Goal: Obtain resource: Download file/media

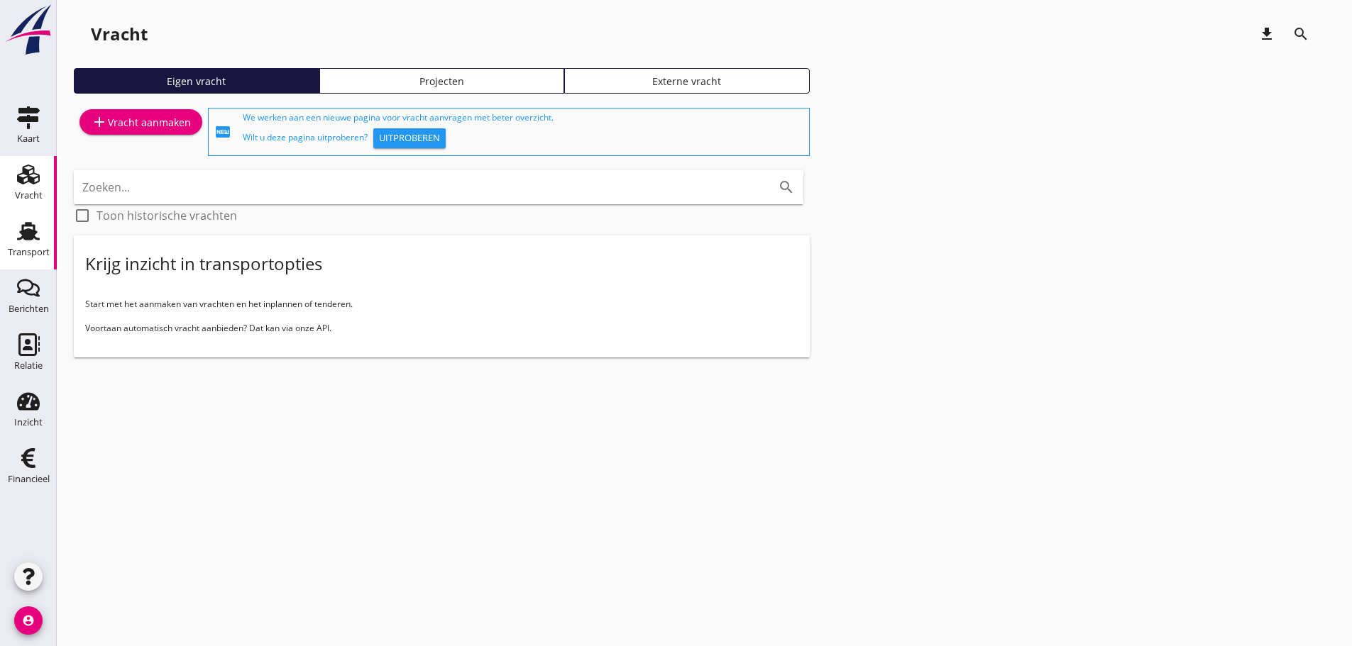
click at [33, 253] on div "Transport" at bounding box center [29, 252] width 42 height 9
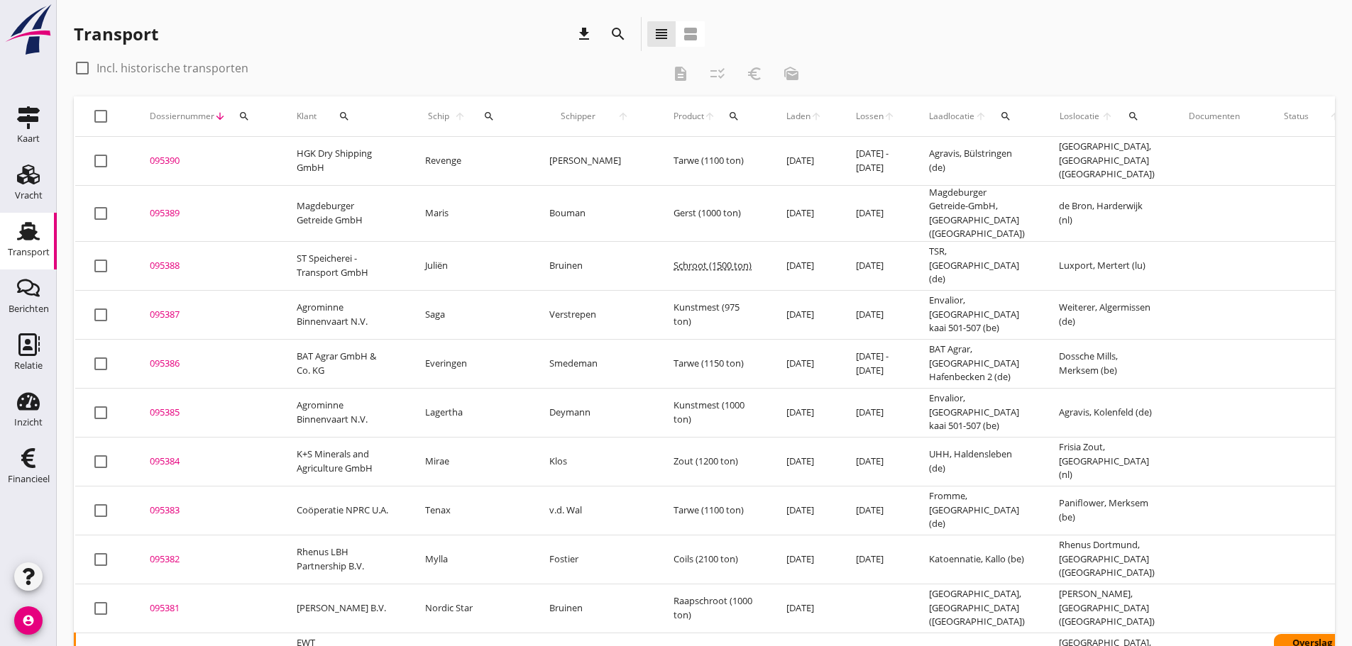
click at [483, 116] on icon "search" at bounding box center [488, 116] width 11 height 11
click at [514, 148] on input "Zoek op (scheeps)naam" at bounding box center [545, 157] width 148 height 23
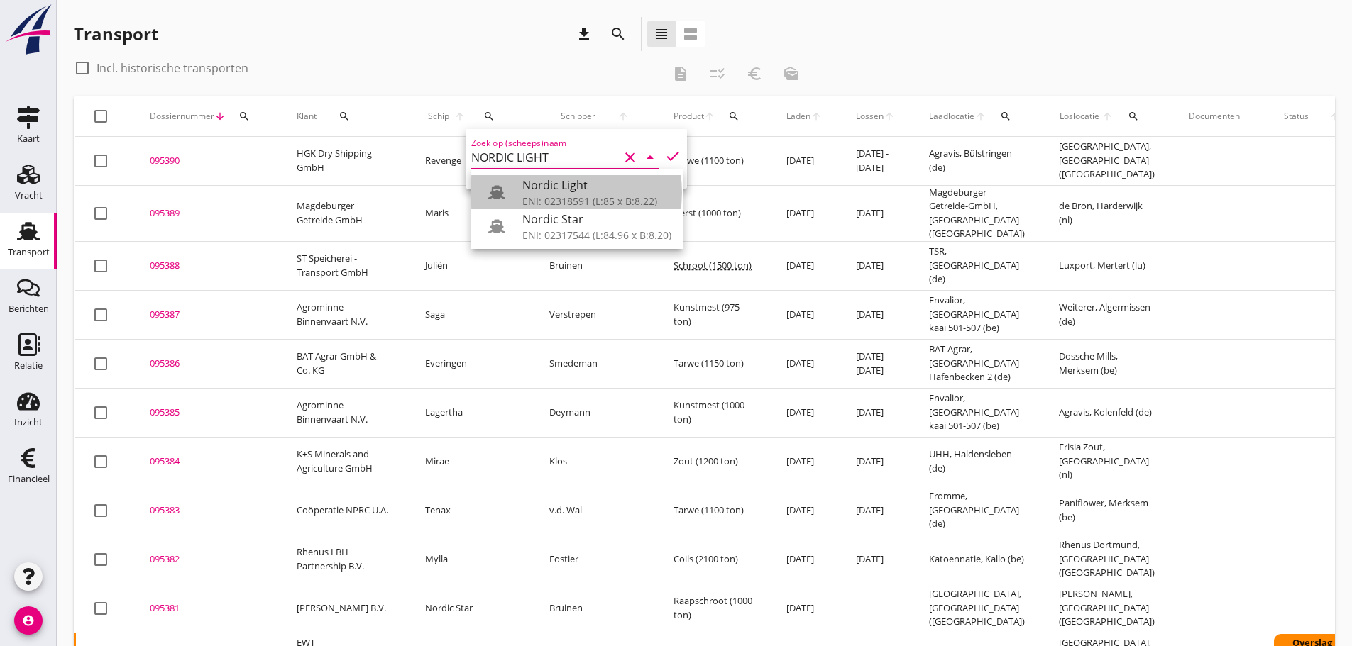
drag, startPoint x: 566, startPoint y: 198, endPoint x: 620, endPoint y: 244, distance: 71.0
click at [572, 197] on div "ENI: 02318591 (L:85 x B:8.22)" at bounding box center [596, 201] width 149 height 15
click at [545, 187] on div "Nordic Light" at bounding box center [596, 185] width 149 height 17
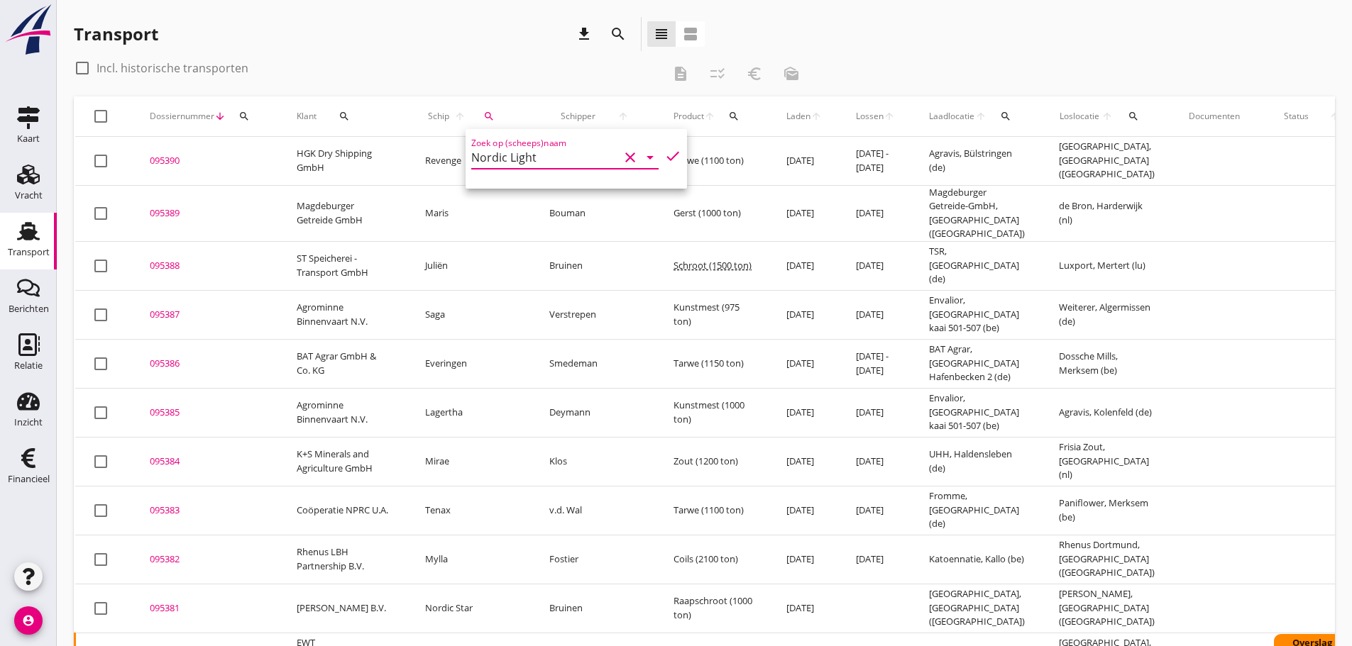
click at [664, 157] on icon "check" at bounding box center [672, 156] width 17 height 17
type input "Nordic Light"
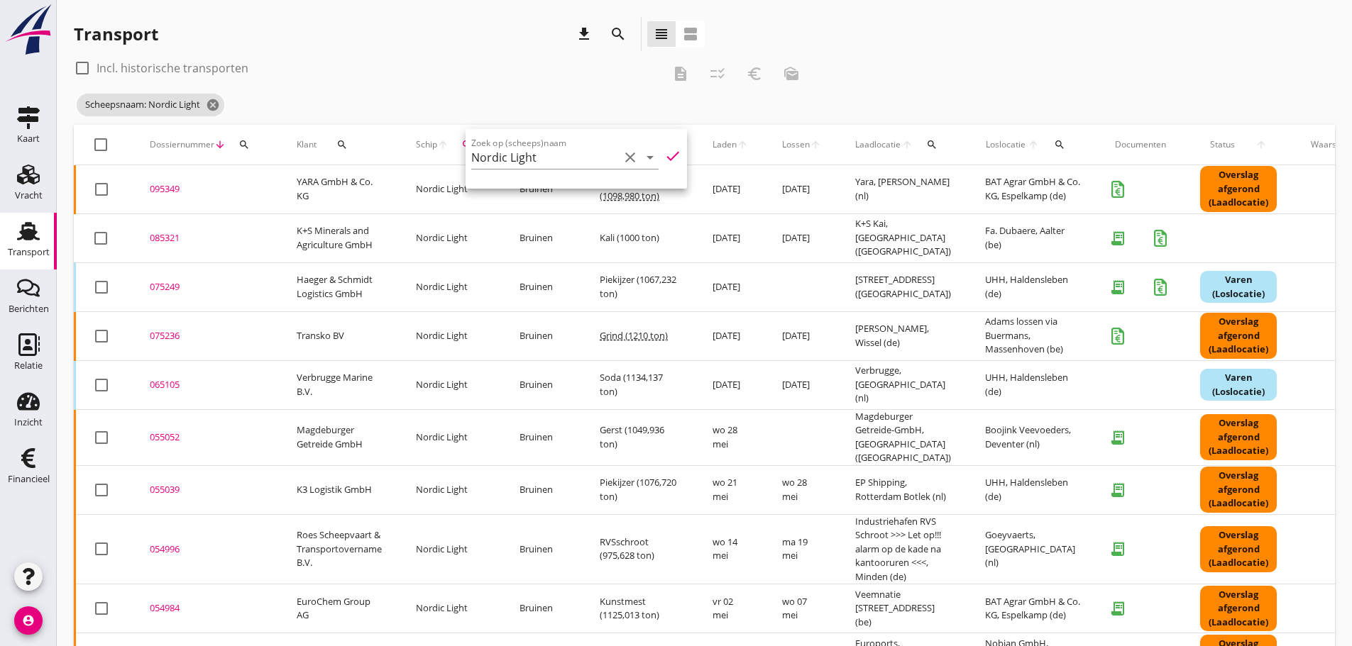
drag, startPoint x: 158, startPoint y: 233, endPoint x: 164, endPoint y: 239, distance: 8.0
click at [159, 233] on div "085321" at bounding box center [206, 238] width 113 height 14
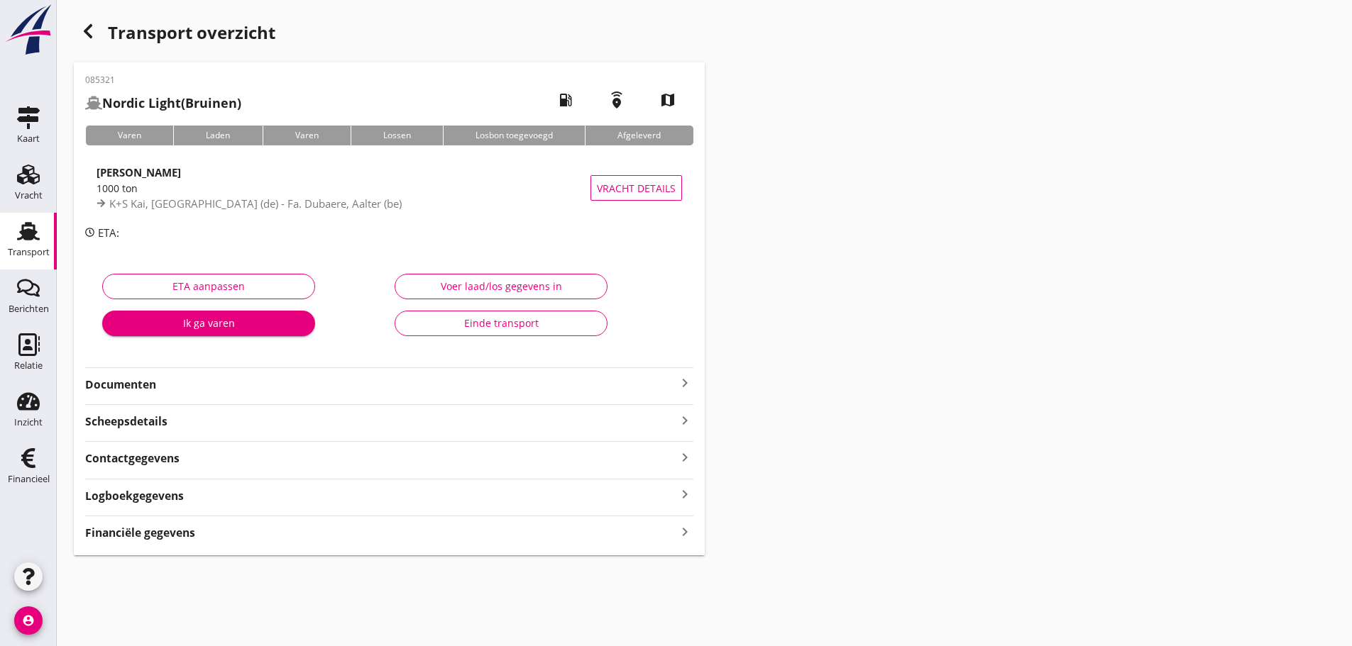
click at [693, 382] on div "085321 Nordic Light (Bruinen) local_gas_station emergency_share map Varen Laden…" at bounding box center [389, 308] width 631 height 493
click at [684, 382] on icon "keyboard_arrow_right" at bounding box center [684, 383] width 17 height 17
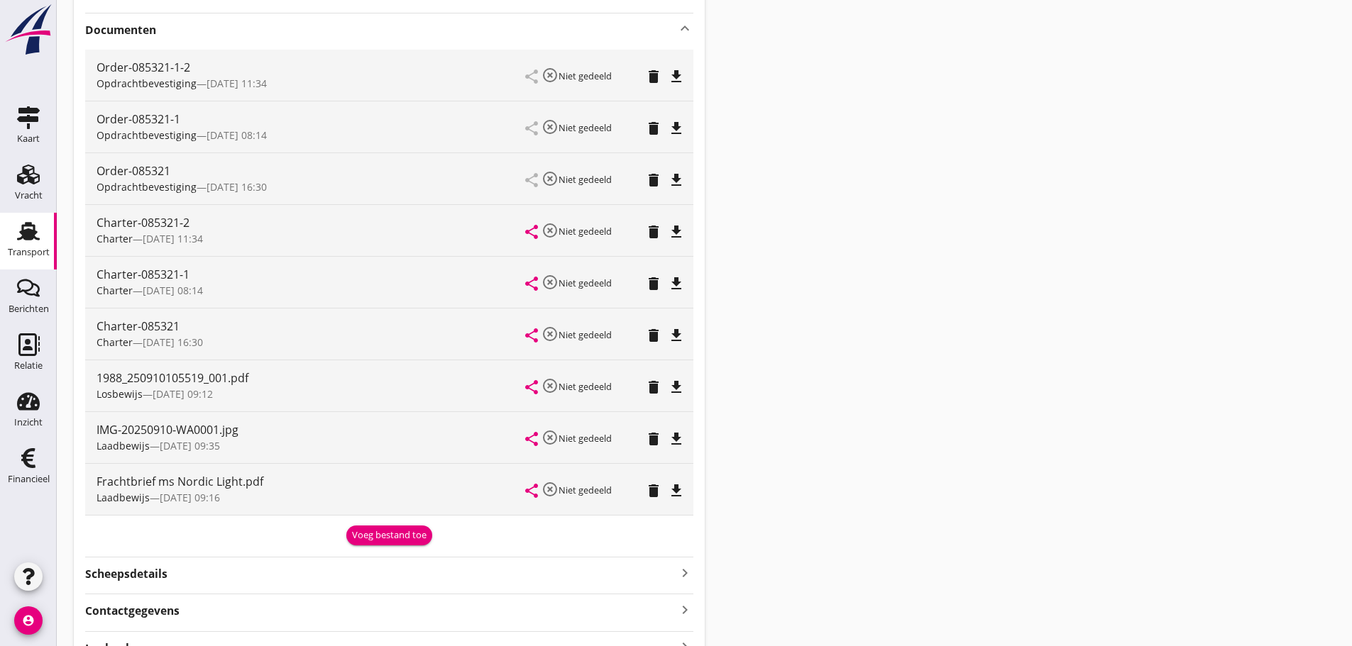
scroll to position [468, 0]
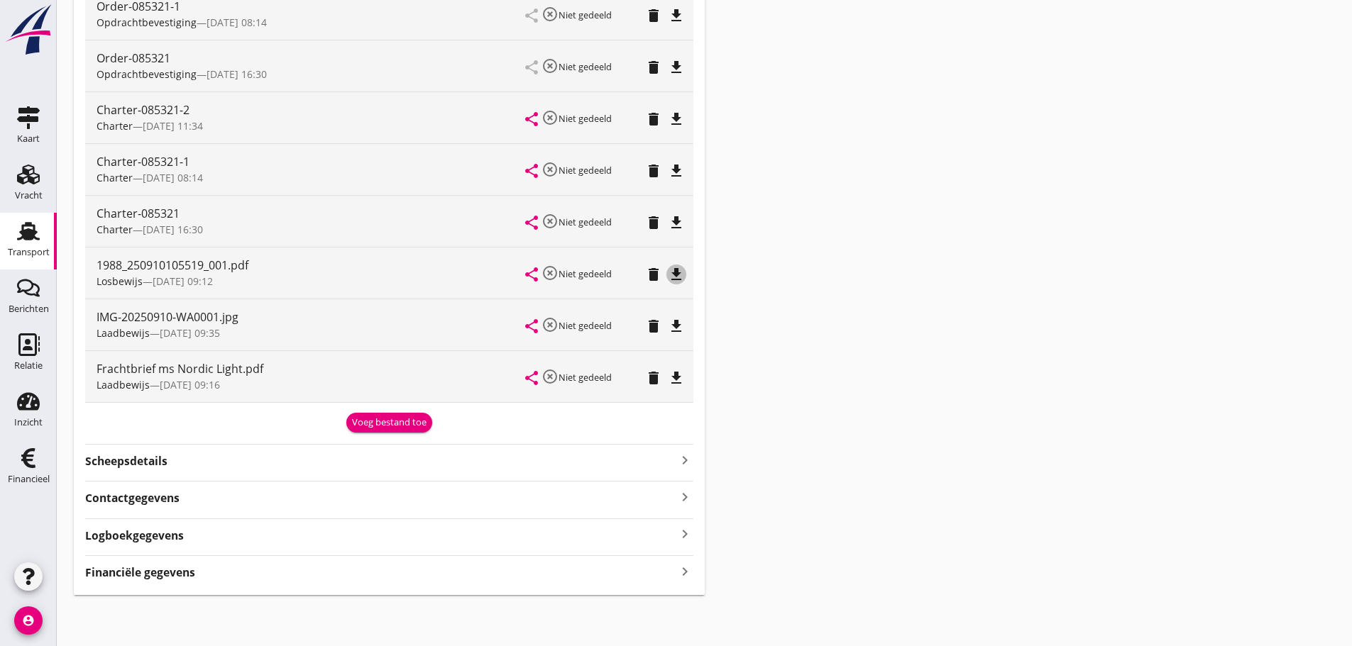
click at [672, 275] on icon "file_download" at bounding box center [676, 274] width 17 height 17
click at [679, 274] on icon "open_in_browser" at bounding box center [676, 274] width 17 height 17
drag, startPoint x: 28, startPoint y: 617, endPoint x: 56, endPoint y: 617, distance: 27.7
click at [29, 618] on icon "account_circle" at bounding box center [28, 621] width 28 height 28
drag, startPoint x: 62, startPoint y: 613, endPoint x: 97, endPoint y: 613, distance: 34.8
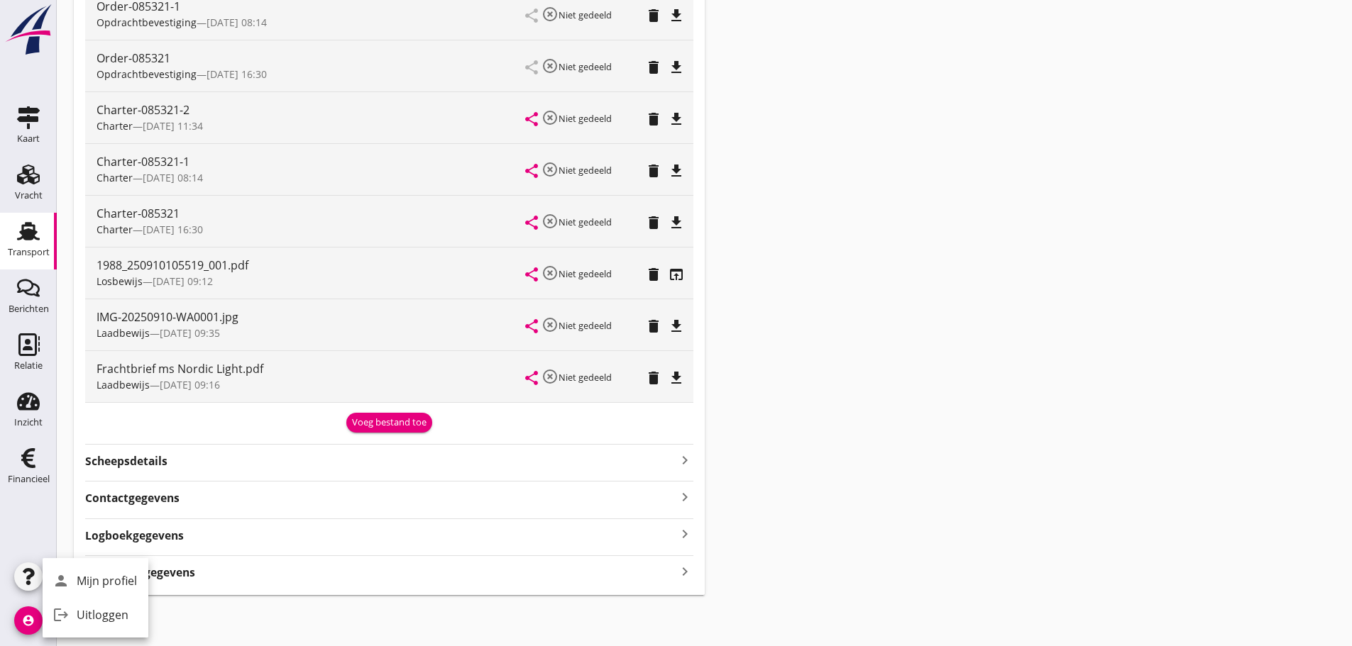
click at [64, 613] on icon "logout" at bounding box center [61, 615] width 28 height 28
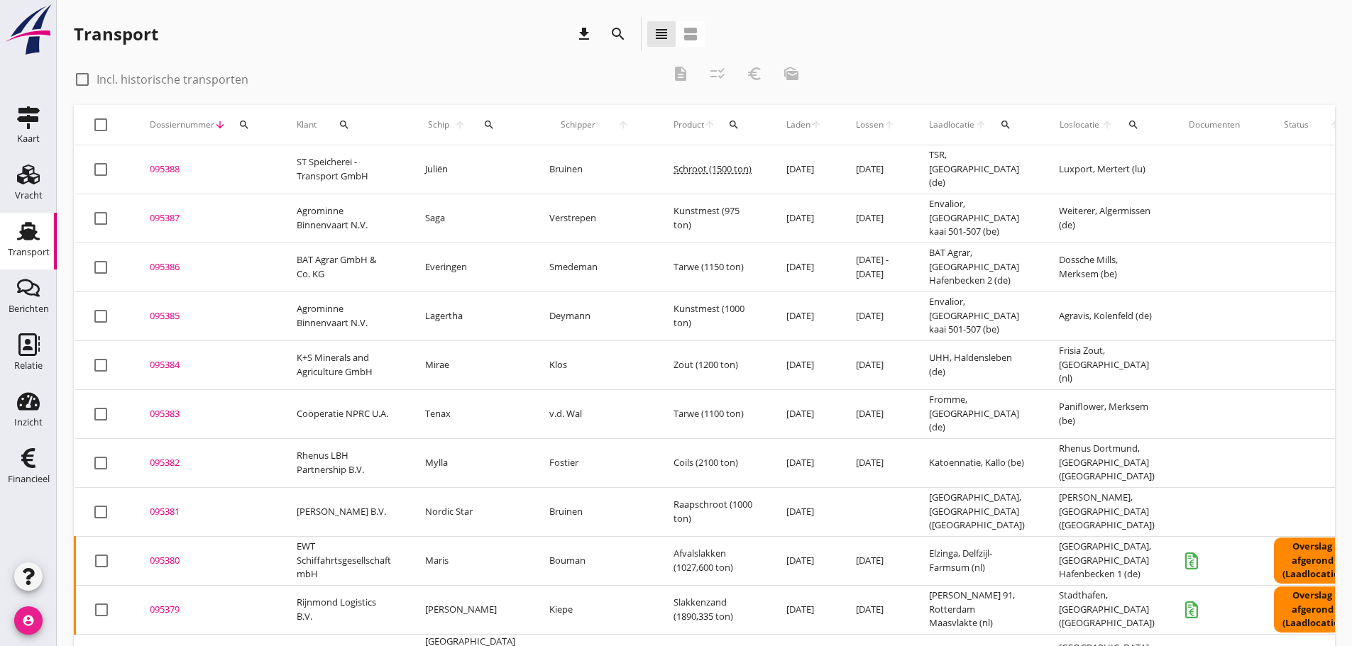
drag, startPoint x: 18, startPoint y: 620, endPoint x: 71, endPoint y: 622, distance: 52.5
click at [21, 620] on icon "account_circle" at bounding box center [28, 621] width 28 height 28
click at [89, 613] on div "Uitloggen" at bounding box center [107, 615] width 60 height 17
